Goal: Task Accomplishment & Management: Use online tool/utility

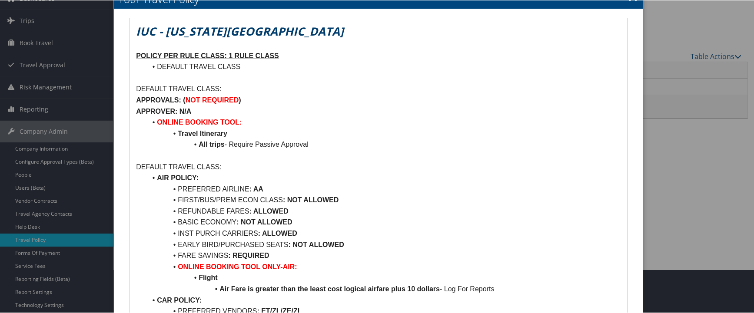
scroll to position [87, 0]
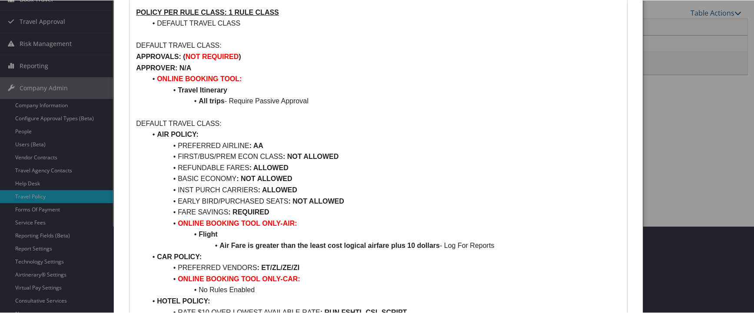
drag, startPoint x: 151, startPoint y: 127, endPoint x: 281, endPoint y: 126, distance: 129.9
click at [281, 173] on li "BASIC ECONOMY : NOT ALLOWED" at bounding box center [383, 178] width 474 height 11
copy li "BASIC ECONOMY : NOT ALLOWED"
drag, startPoint x: 342, startPoint y: 297, endPoint x: 334, endPoint y: 296, distance: 7.9
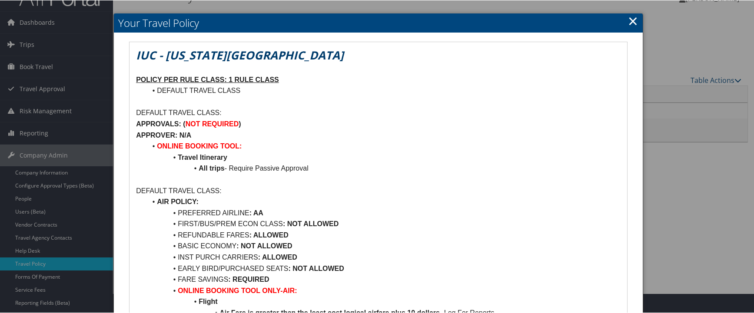
scroll to position [0, 0]
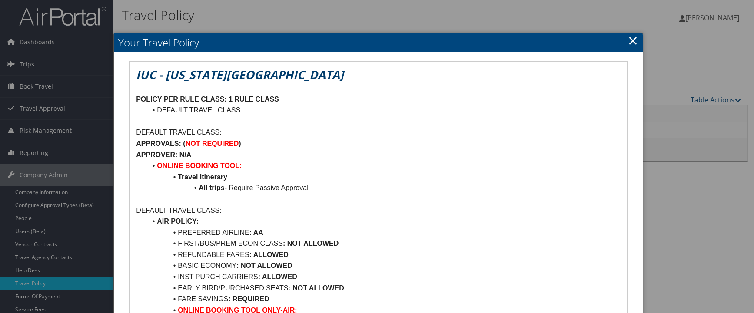
click at [26, 58] on div at bounding box center [378, 156] width 756 height 313
click at [27, 60] on div at bounding box center [378, 156] width 756 height 313
click at [29, 62] on div at bounding box center [378, 156] width 756 height 313
click at [634, 37] on link "×" at bounding box center [633, 39] width 10 height 17
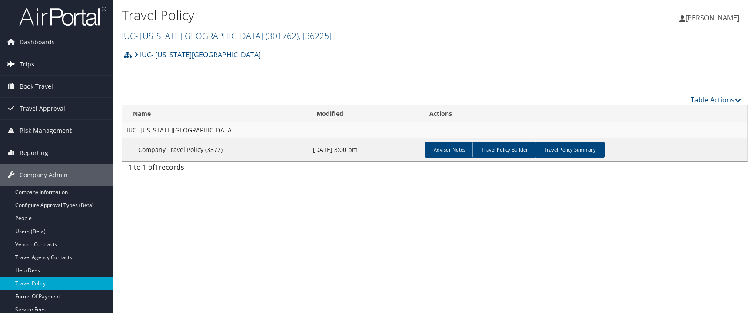
click at [27, 63] on span "Trips" at bounding box center [27, 64] width 15 height 22
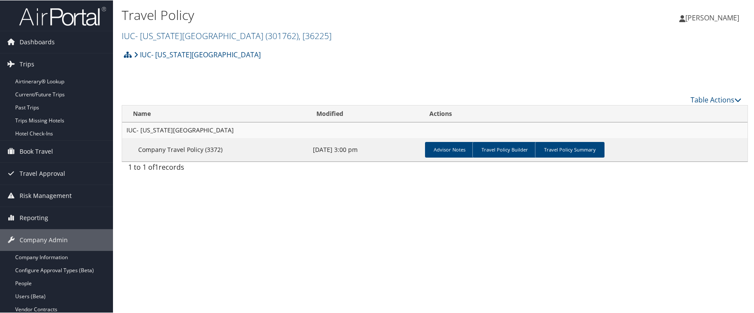
click at [448, 46] on div "IUC- Ohio Wesleyan University Account Structure IUC- Ohio Wesleyan University (…" at bounding box center [435, 57] width 626 height 23
click at [46, 83] on link "Airtinerary® Lookup" at bounding box center [56, 81] width 113 height 13
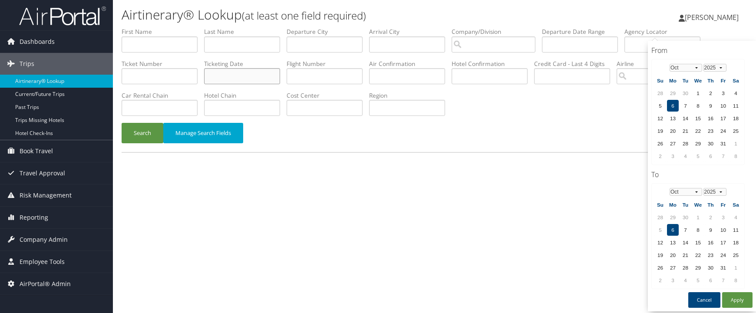
click at [280, 68] on input "text" at bounding box center [242, 76] width 76 height 16
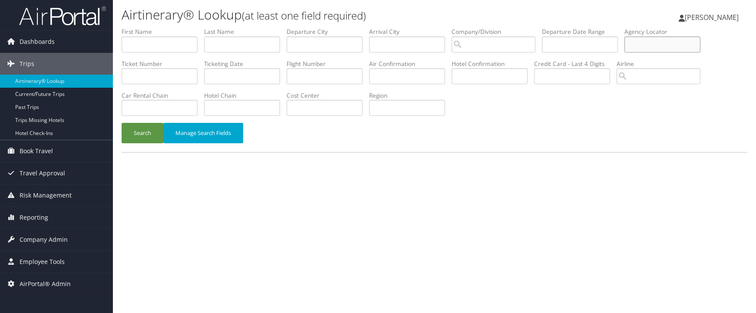
click at [625, 36] on input "text" at bounding box center [663, 44] width 76 height 16
type input "2"
type input "cj26xc"
click at [122, 123] on button "Search" at bounding box center [143, 133] width 42 height 20
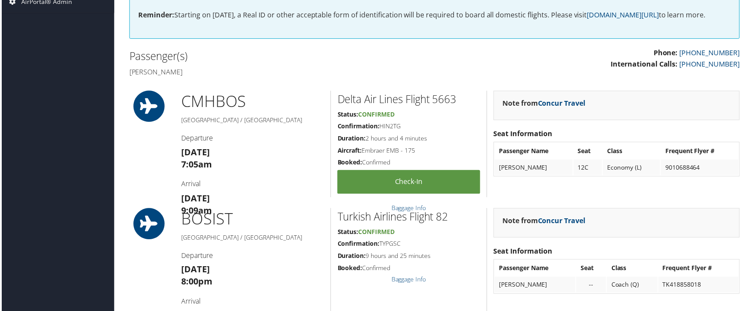
scroll to position [261, 0]
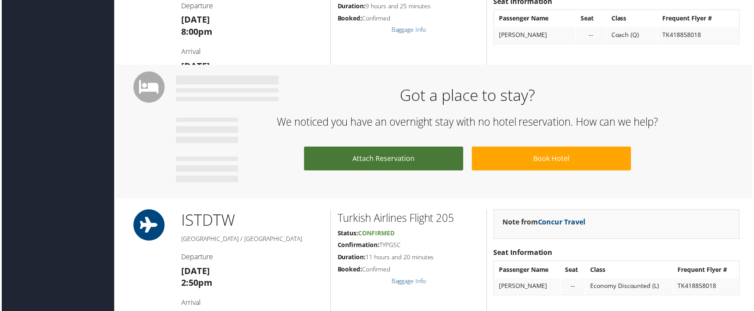
scroll to position [521, 0]
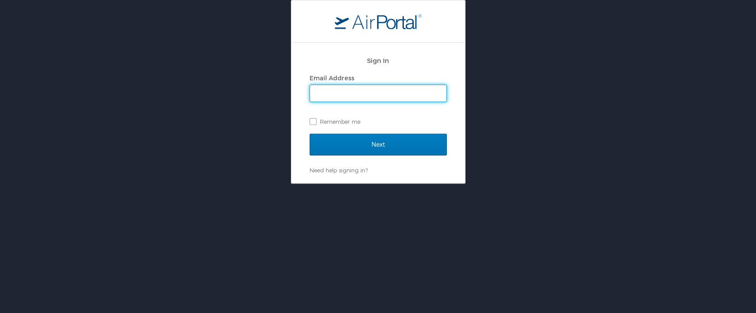
type input "[PERSON_NAME][EMAIL_ADDRESS][PERSON_NAME][DOMAIN_NAME]"
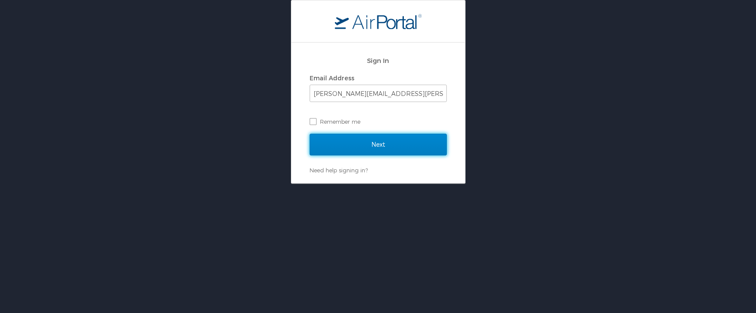
click at [385, 145] on input "Next" at bounding box center [378, 145] width 137 height 22
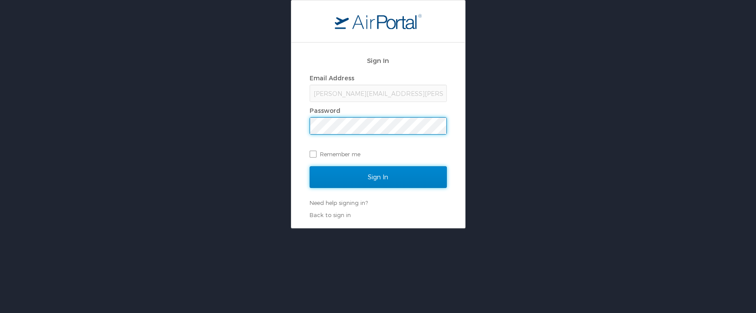
click at [375, 178] on input "Sign In" at bounding box center [378, 177] width 137 height 22
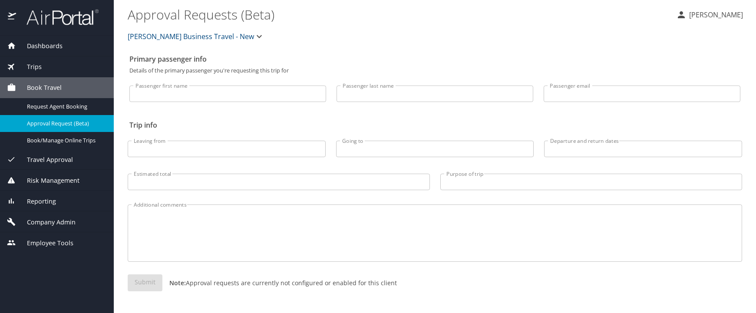
click at [34, 67] on span "Trips" at bounding box center [29, 67] width 26 height 10
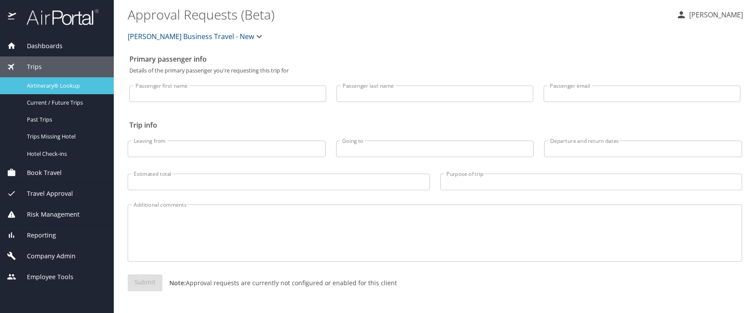
click at [47, 89] on link "Airtinerary® Lookup" at bounding box center [57, 85] width 114 height 17
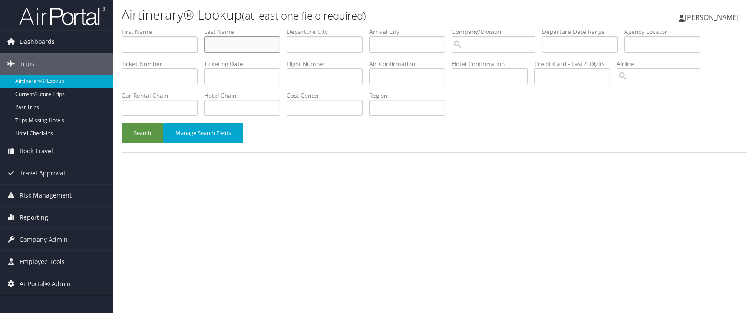
click at [204, 36] on input "text" at bounding box center [242, 44] width 76 height 16
type input "[PERSON_NAME]"
click at [140, 36] on input "text" at bounding box center [160, 44] width 76 height 16
type input "[PERSON_NAME]"
click at [130, 123] on button "Search" at bounding box center [143, 133] width 42 height 20
